Goal: Task Accomplishment & Management: Use online tool/utility

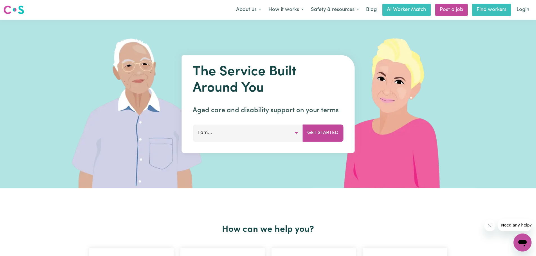
click at [491, 9] on link "Find workers" at bounding box center [491, 10] width 39 height 12
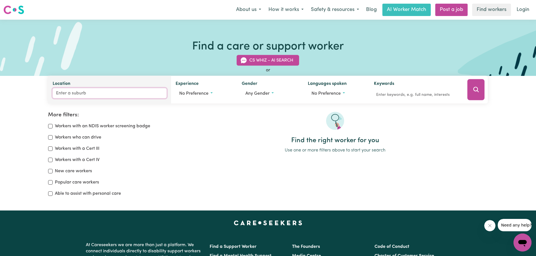
click at [86, 95] on input "Location" at bounding box center [110, 93] width 114 height 10
type input "Burra"
type input "Burra, [GEOGRAPHIC_DATA], 2620"
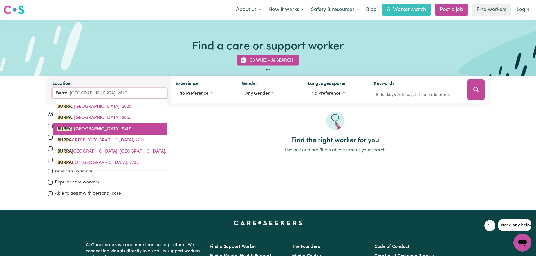
click at [76, 128] on span "BURRA , [GEOGRAPHIC_DATA], 5417" at bounding box center [93, 129] width 73 height 5
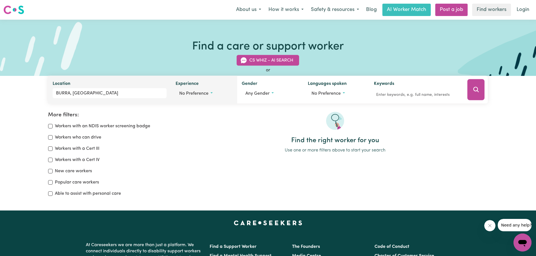
click at [212, 94] on button "No preference" at bounding box center [204, 93] width 57 height 11
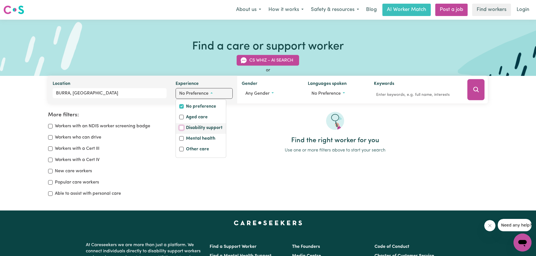
click at [181, 128] on input "Disability support" at bounding box center [181, 128] width 5 height 5
checkbox input "true"
checkbox input "false"
click at [180, 150] on input "Other care" at bounding box center [181, 149] width 5 height 5
checkbox input "true"
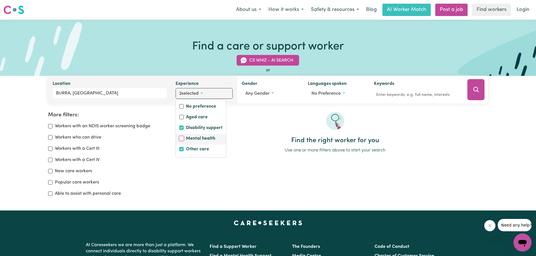
click at [181, 139] on input "Mental health" at bounding box center [181, 138] width 5 height 5
checkbox input "true"
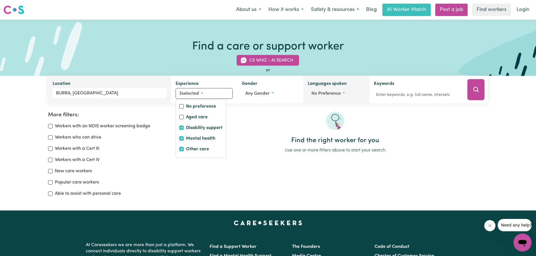
click at [343, 94] on button "No preference" at bounding box center [336, 93] width 57 height 11
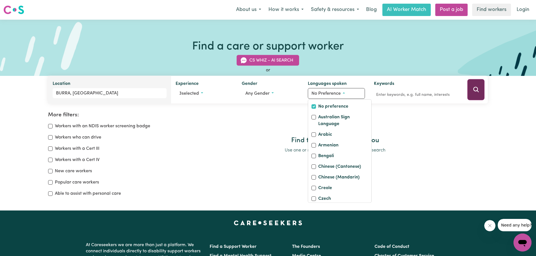
click at [476, 90] on icon "Search" at bounding box center [476, 89] width 7 height 7
